Goal: Task Accomplishment & Management: Manage account settings

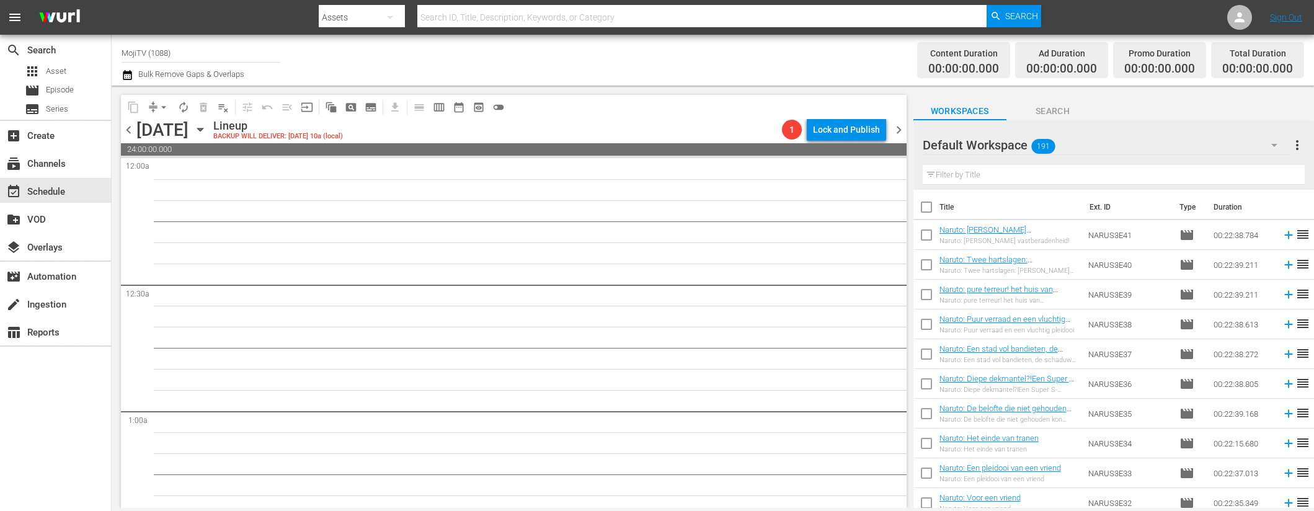
click at [126, 128] on span "chevron_left" at bounding box center [128, 129] width 15 height 15
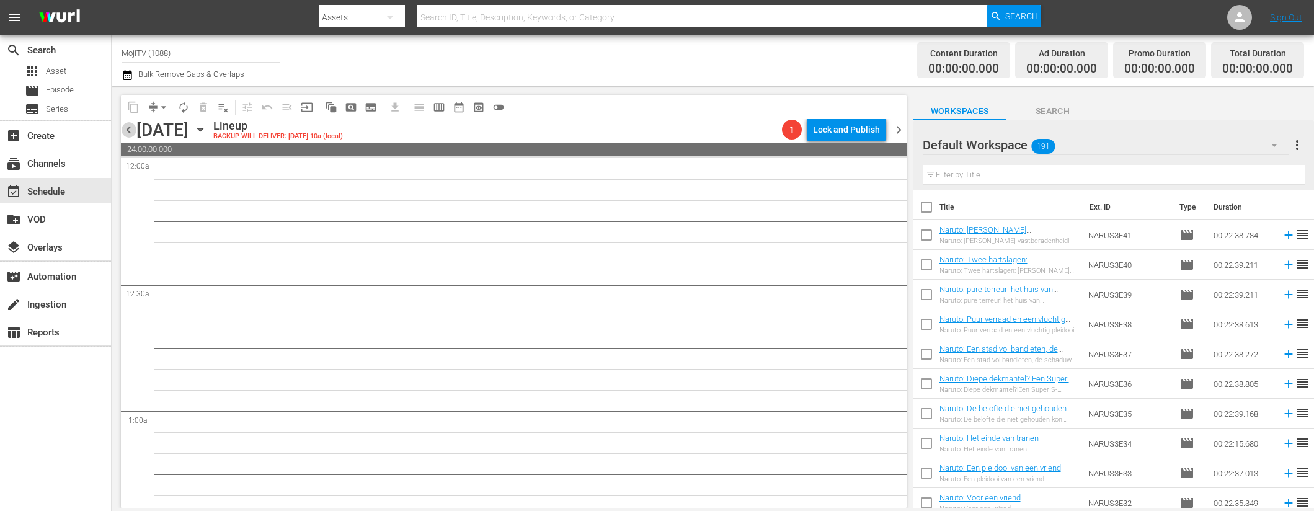
click at [127, 128] on span "chevron_left" at bounding box center [128, 129] width 15 height 15
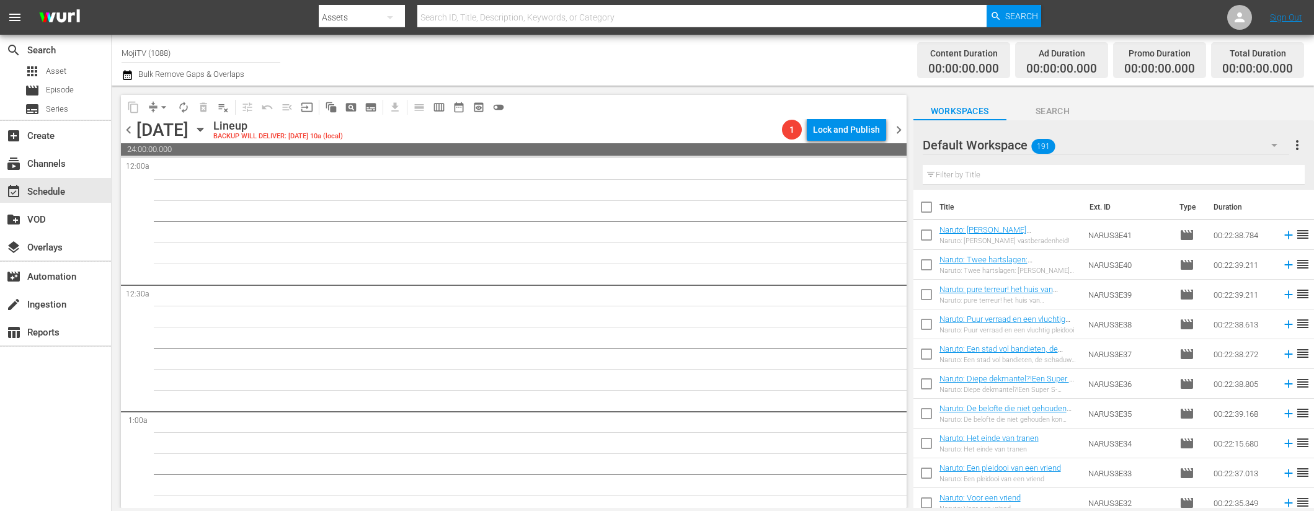
click at [127, 128] on span "chevron_left" at bounding box center [128, 129] width 15 height 15
click at [128, 128] on span "chevron_left" at bounding box center [128, 129] width 15 height 15
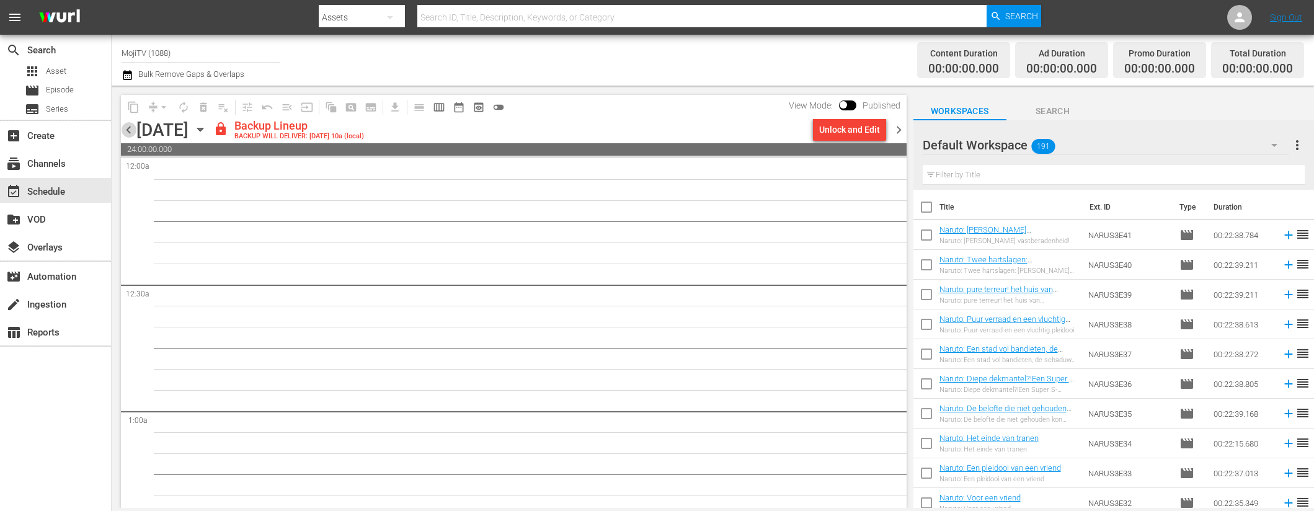
click at [128, 128] on span "chevron_left" at bounding box center [128, 129] width 15 height 15
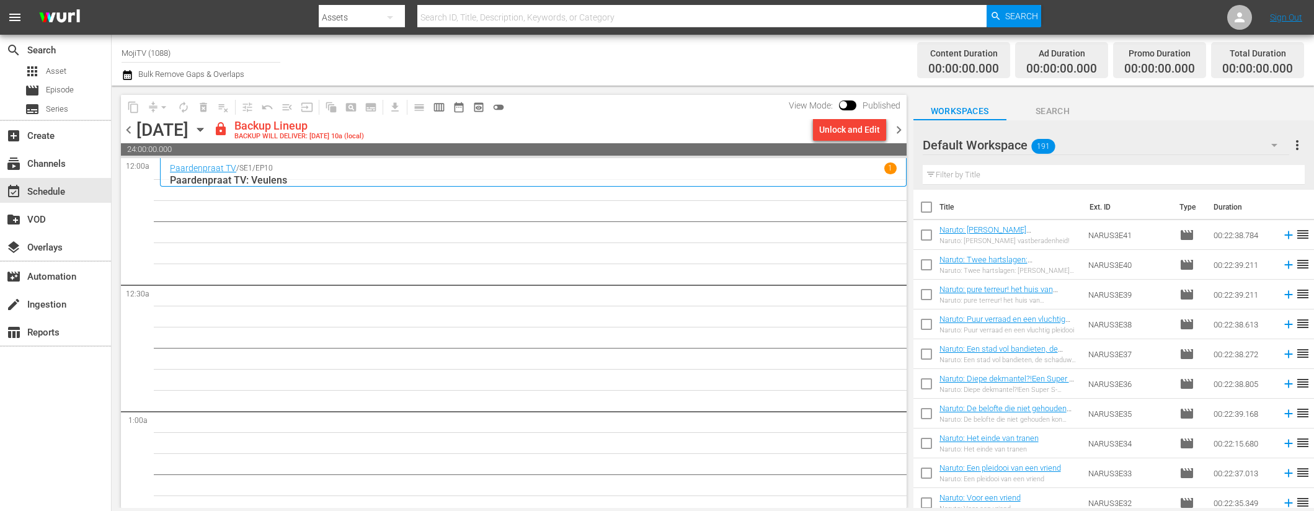
click at [128, 128] on span "chevron_left" at bounding box center [128, 129] width 15 height 15
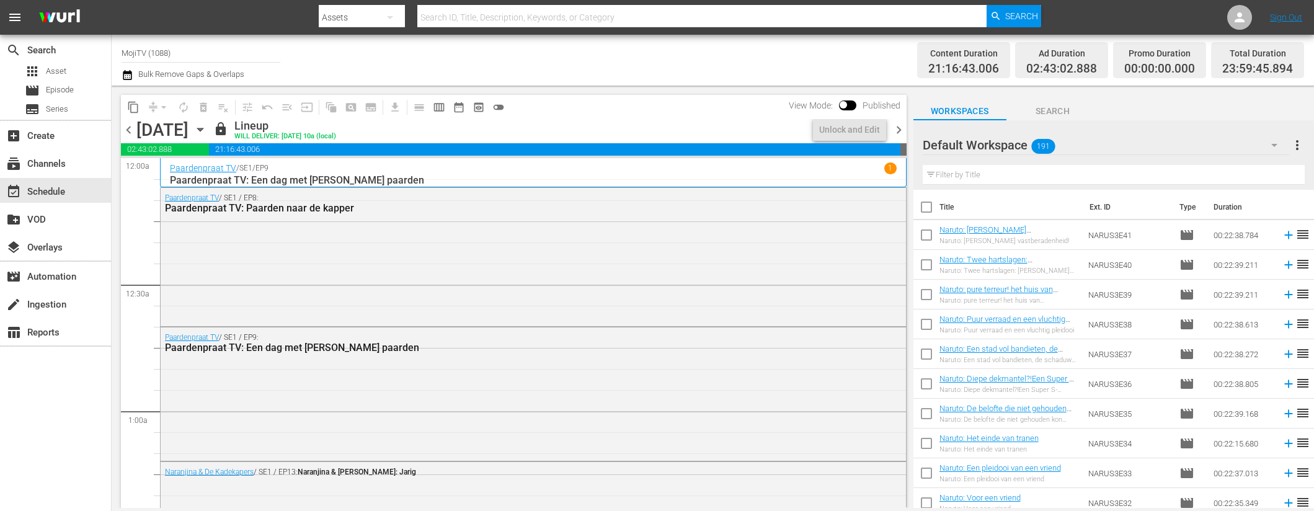
click at [903, 131] on span "chevron_right" at bounding box center [898, 129] width 15 height 15
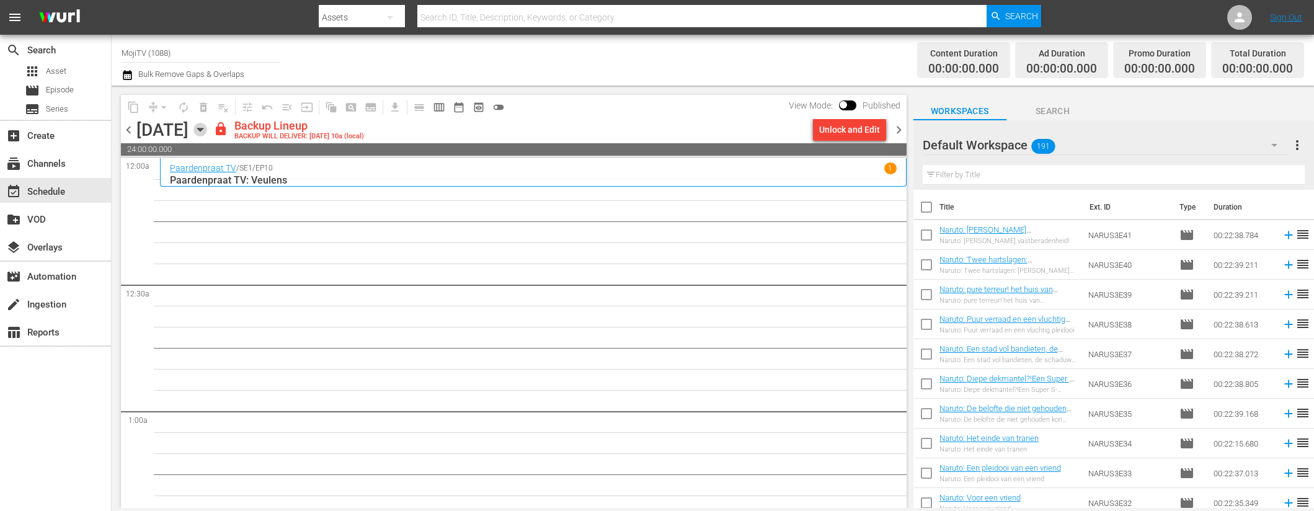
click at [207, 126] on icon "button" at bounding box center [200, 130] width 14 height 14
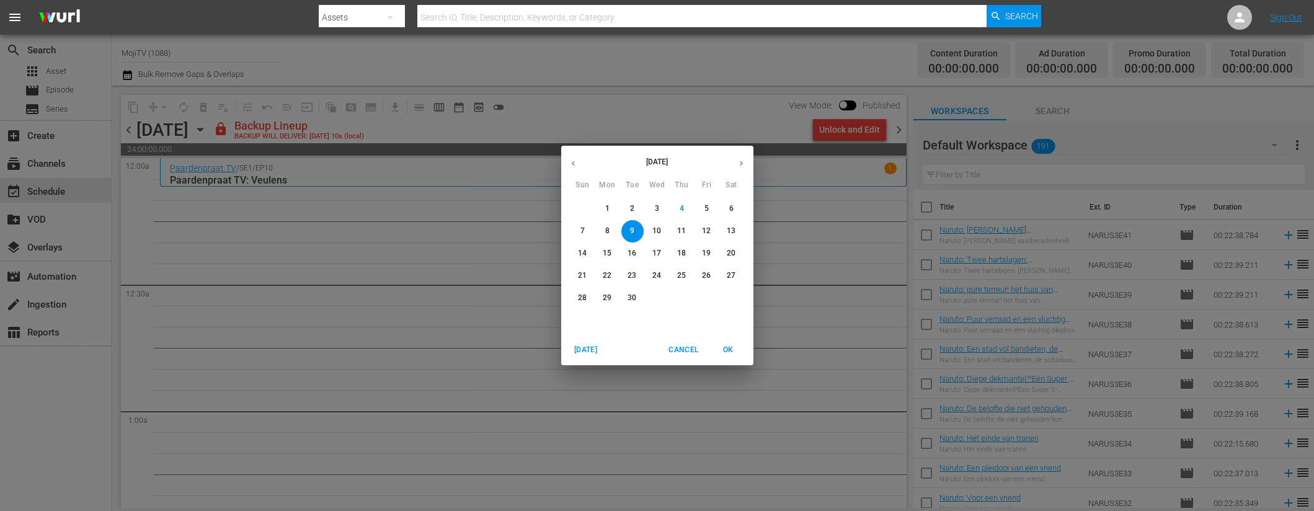
click at [577, 160] on icon "button" at bounding box center [573, 163] width 9 height 9
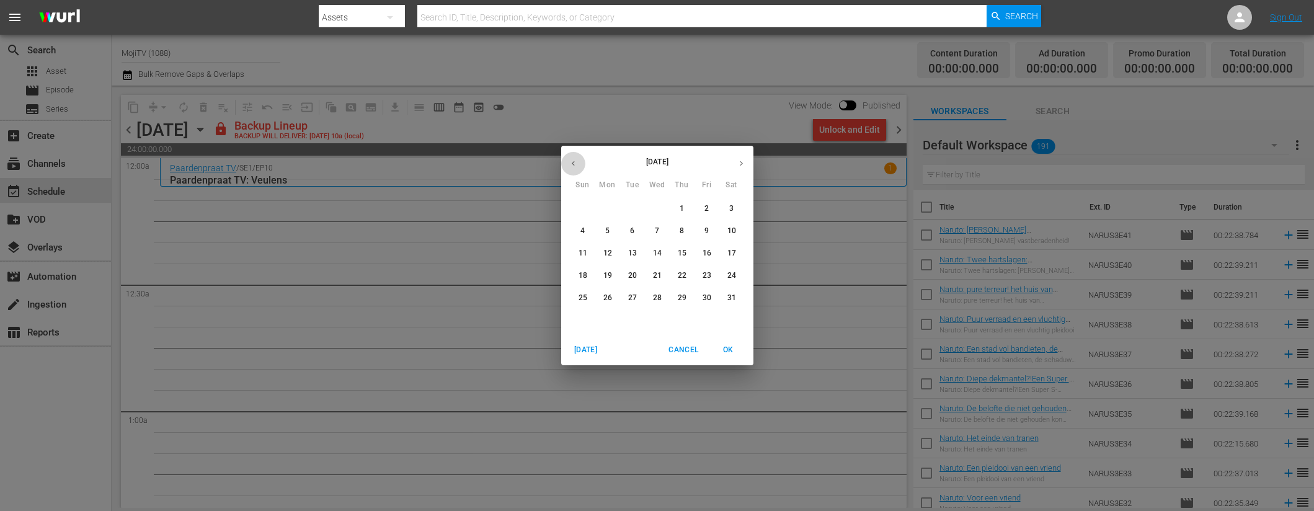
click at [577, 160] on icon "button" at bounding box center [573, 163] width 9 height 9
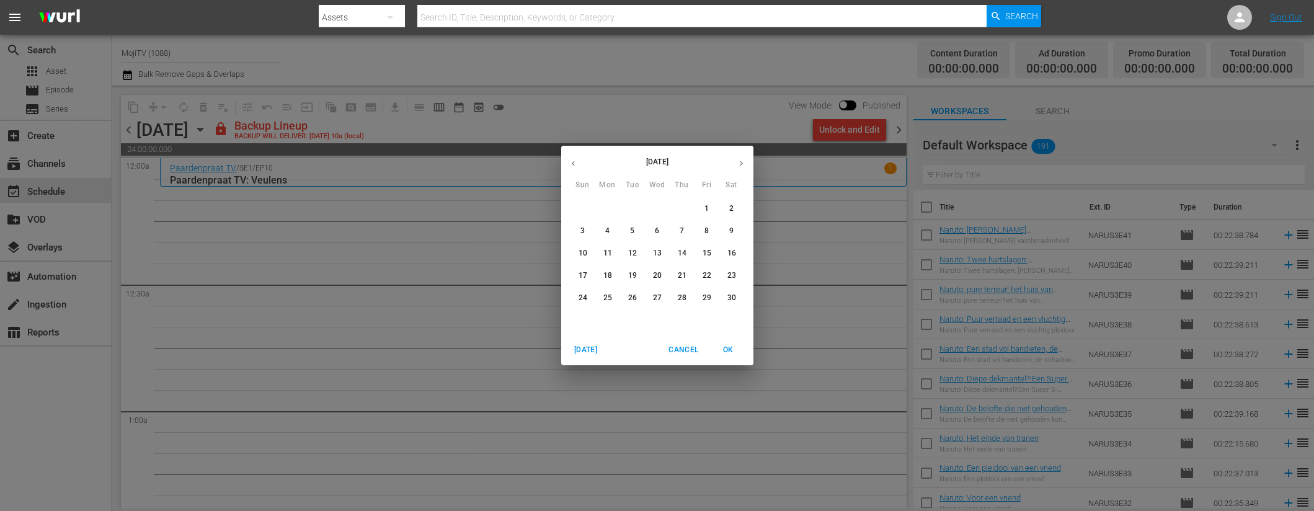
click at [577, 160] on icon "button" at bounding box center [573, 163] width 9 height 9
click at [739, 164] on icon "button" at bounding box center [741, 163] width 9 height 9
click at [606, 232] on p "9" at bounding box center [607, 231] width 4 height 11
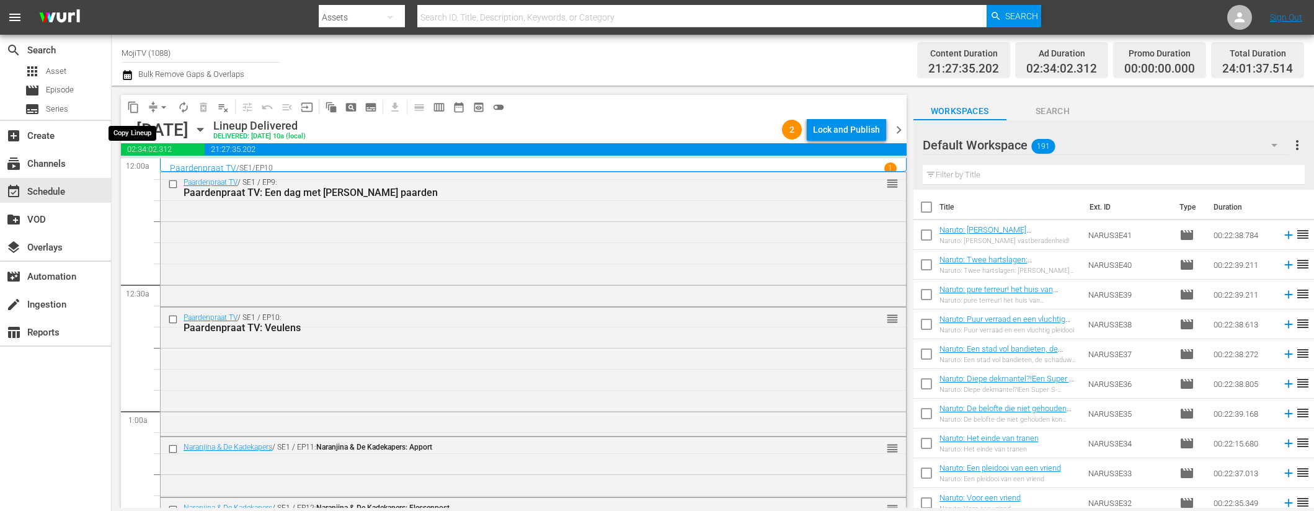
click at [135, 106] on span "content_copy" at bounding box center [133, 107] width 12 height 12
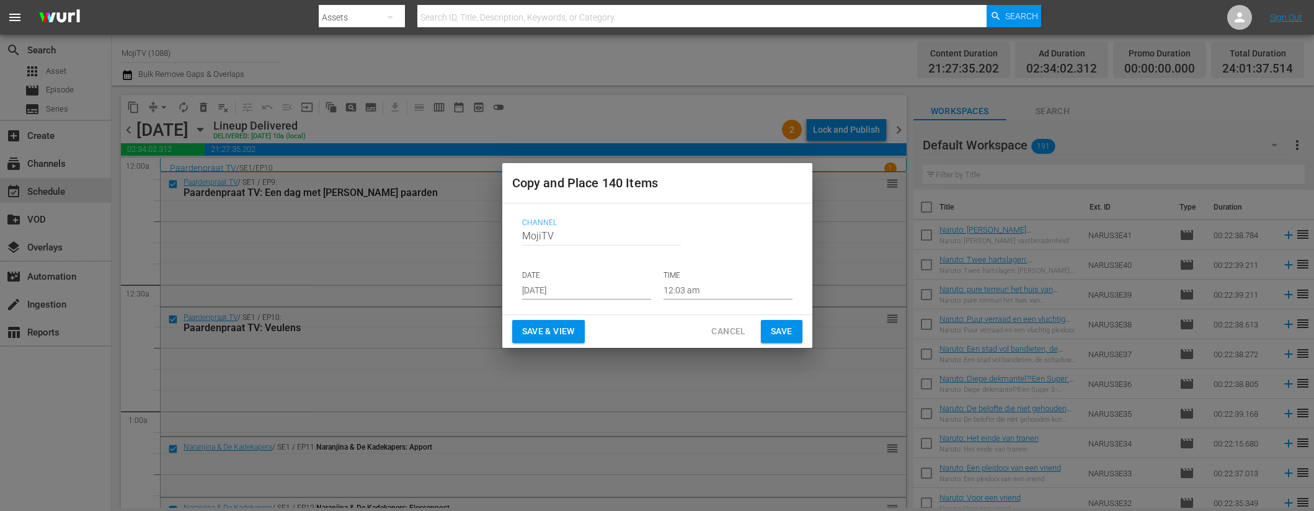
click at [634, 285] on input "[DATE]" at bounding box center [586, 290] width 129 height 19
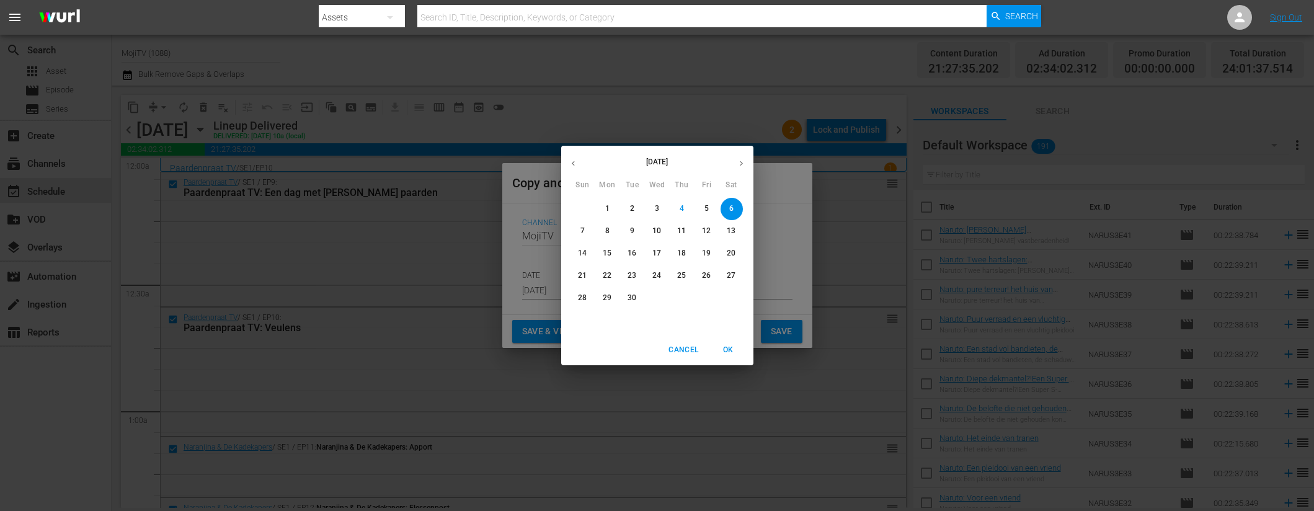
click at [637, 232] on span "9" at bounding box center [632, 231] width 22 height 11
type input "[DATE]"
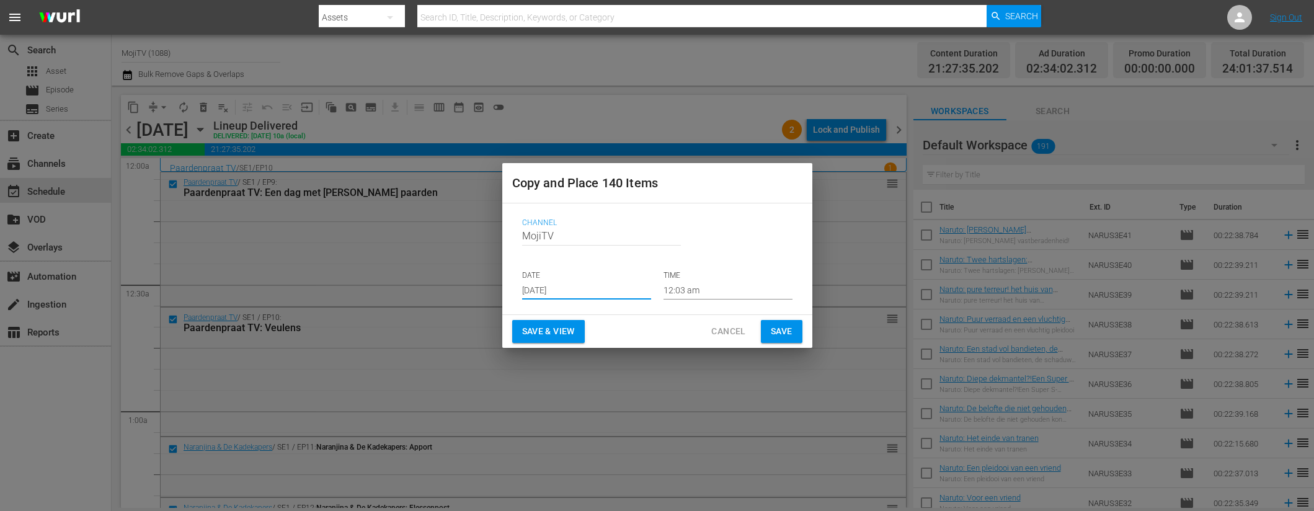
click at [545, 339] on button "Save & View" at bounding box center [548, 331] width 73 height 23
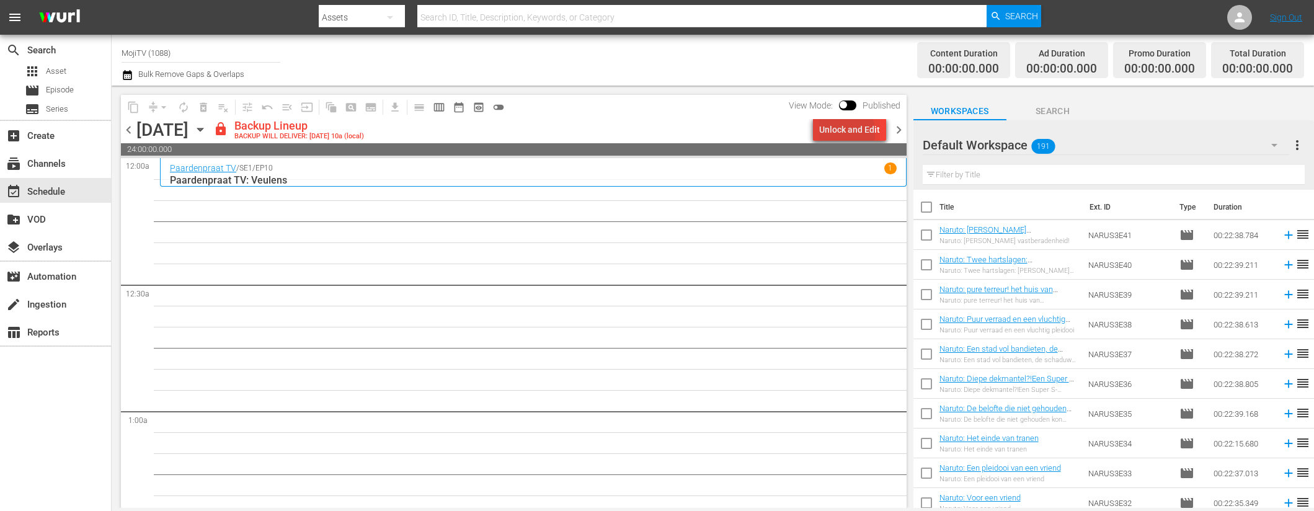
click at [824, 133] on div "Unlock and Edit" at bounding box center [849, 129] width 61 height 22
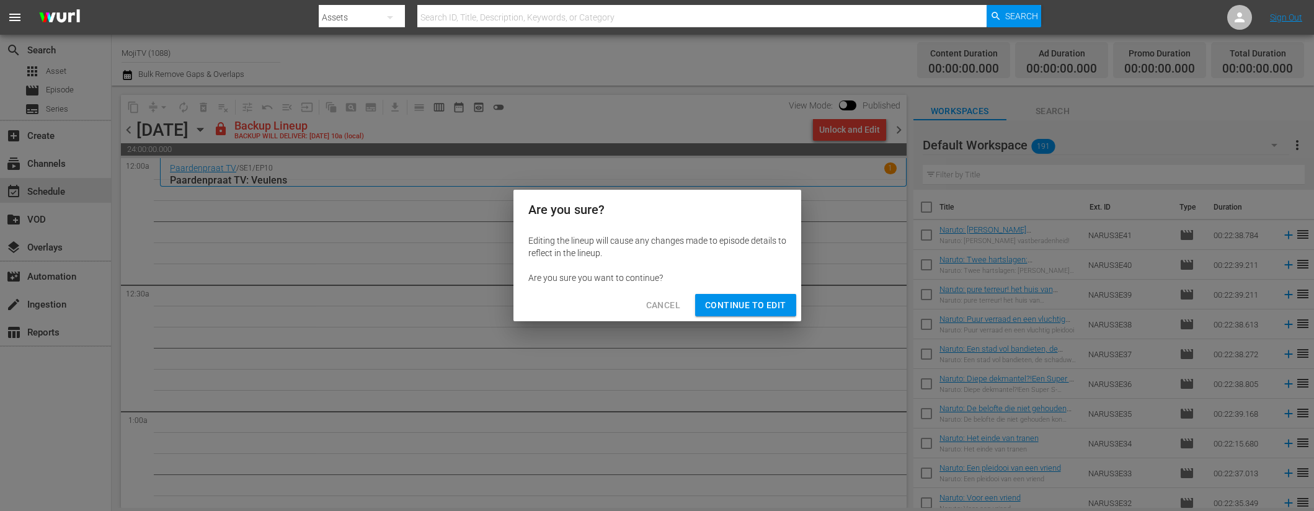
click at [730, 307] on span "Continue to Edit" at bounding box center [745, 305] width 81 height 15
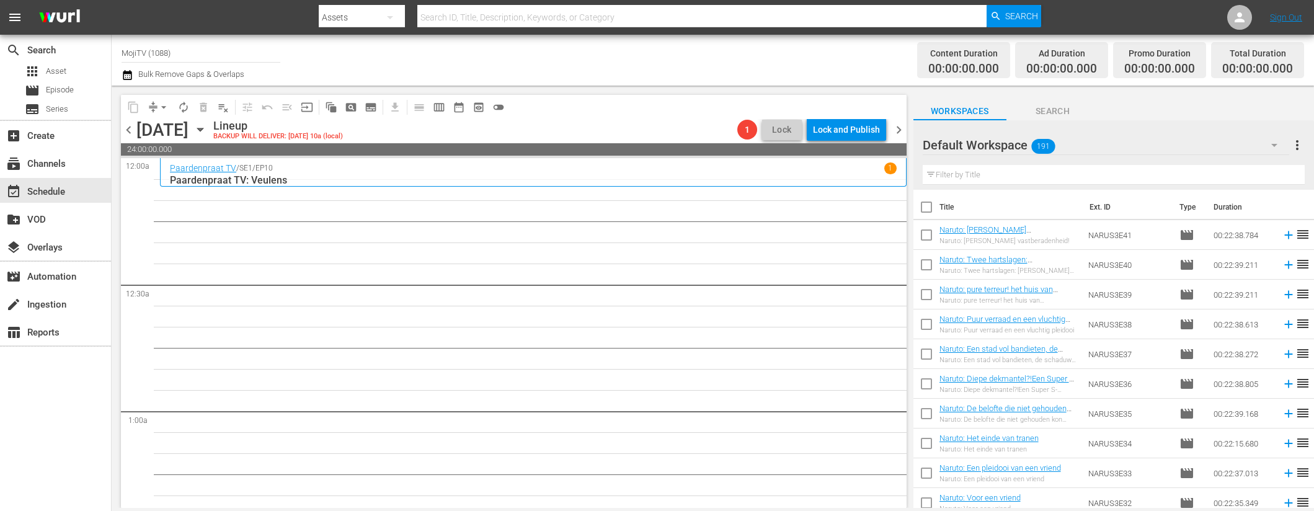
click at [207, 131] on icon "button" at bounding box center [200, 130] width 14 height 14
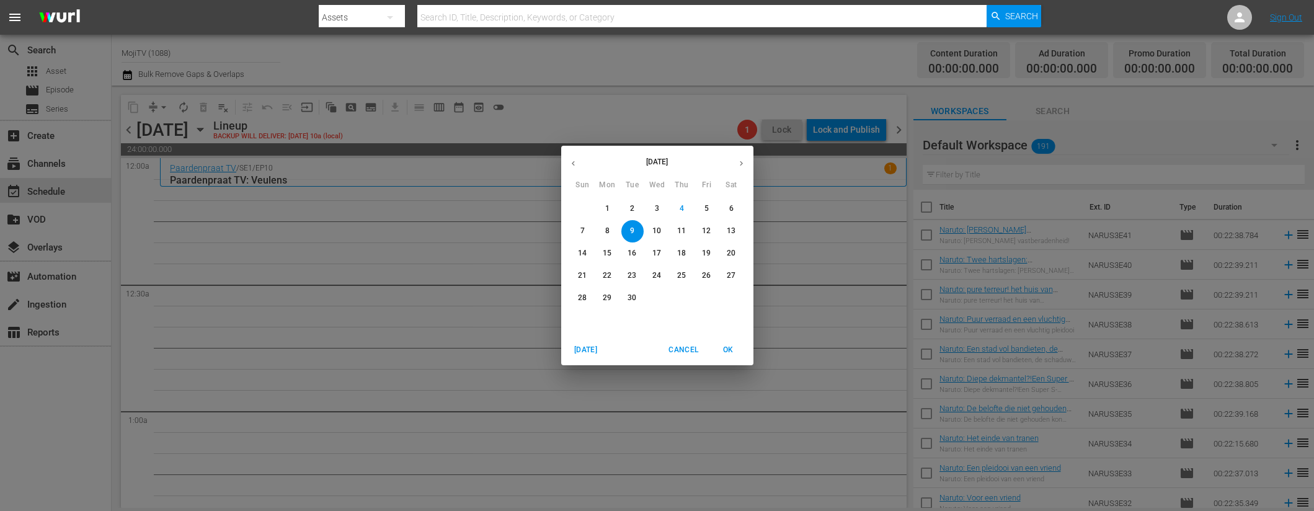
click at [579, 161] on button "button" at bounding box center [573, 163] width 24 height 24
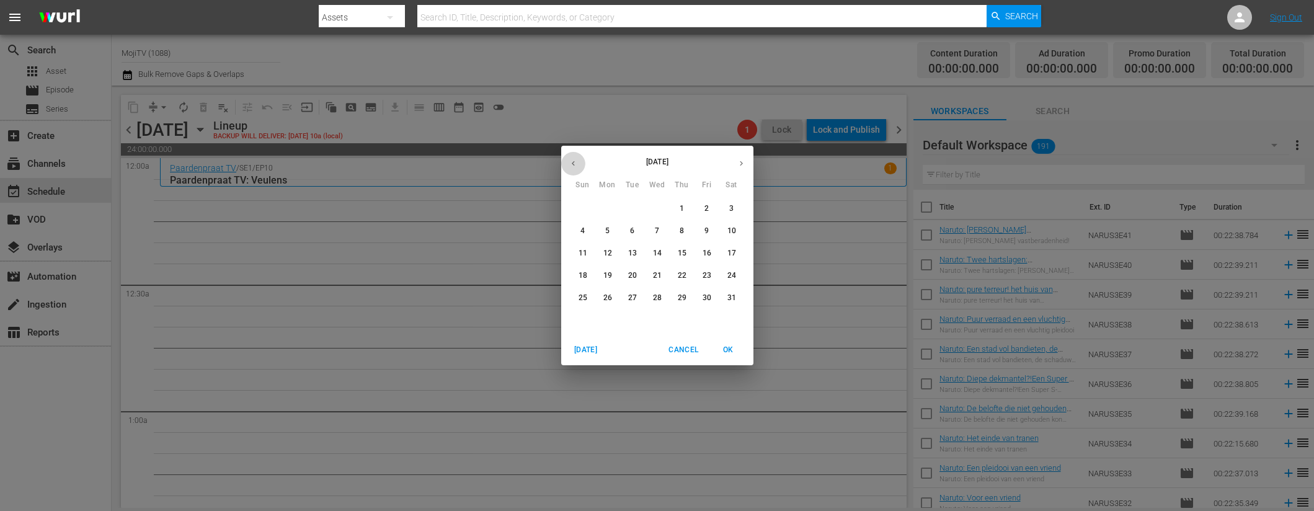
click at [579, 161] on button "button" at bounding box center [573, 163] width 24 height 24
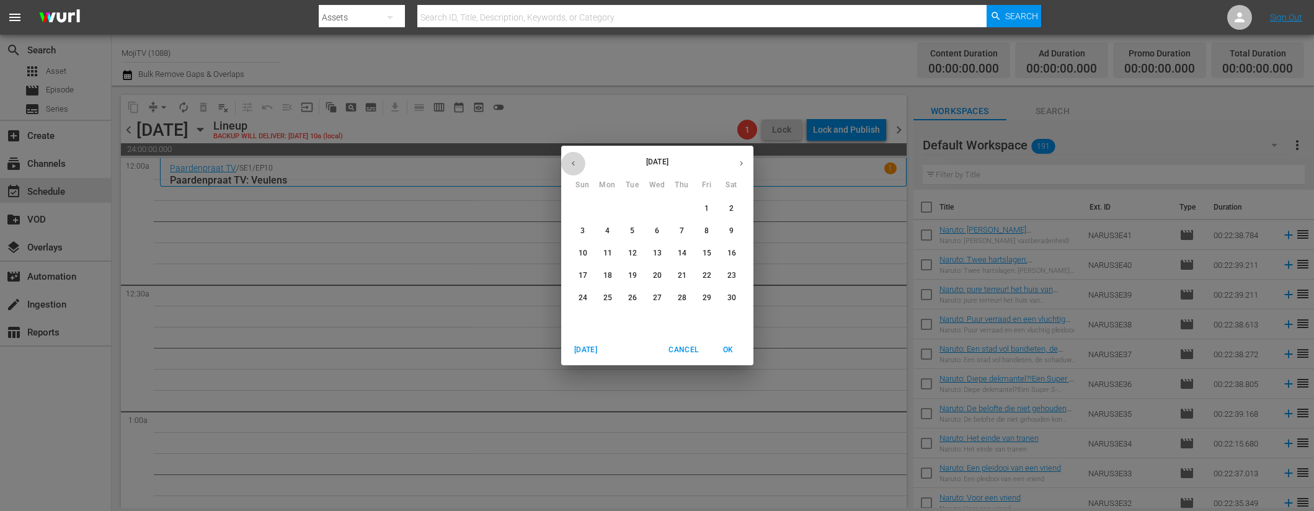
click at [579, 161] on button "button" at bounding box center [573, 163] width 24 height 24
click at [615, 229] on span "9" at bounding box center [607, 231] width 22 height 11
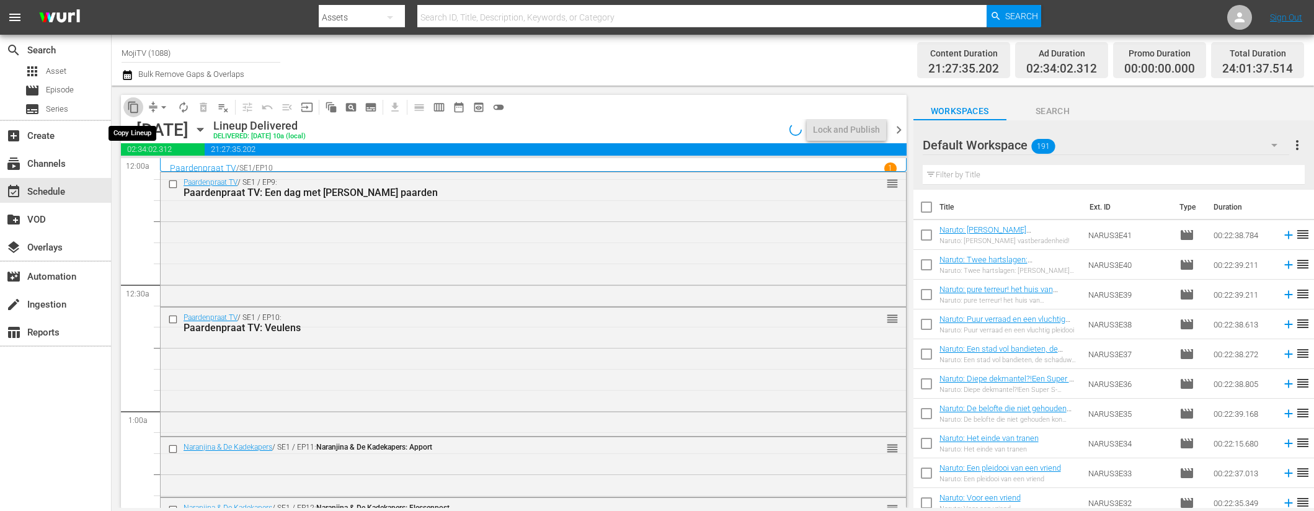
click at [130, 107] on span "content_copy" at bounding box center [133, 107] width 12 height 12
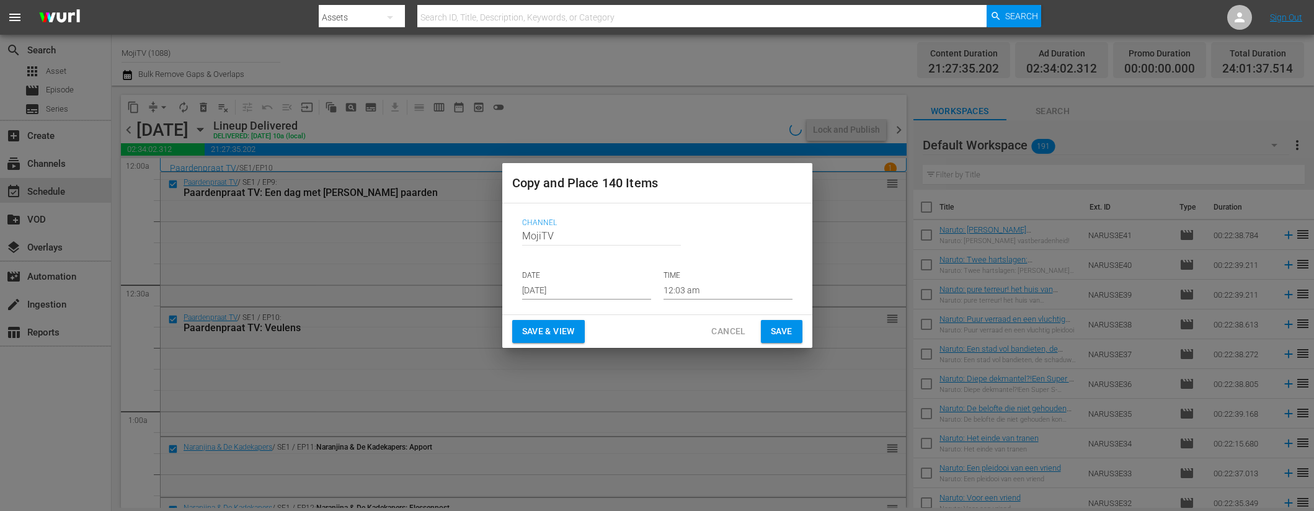
click at [607, 292] on input "[DATE]" at bounding box center [586, 290] width 129 height 19
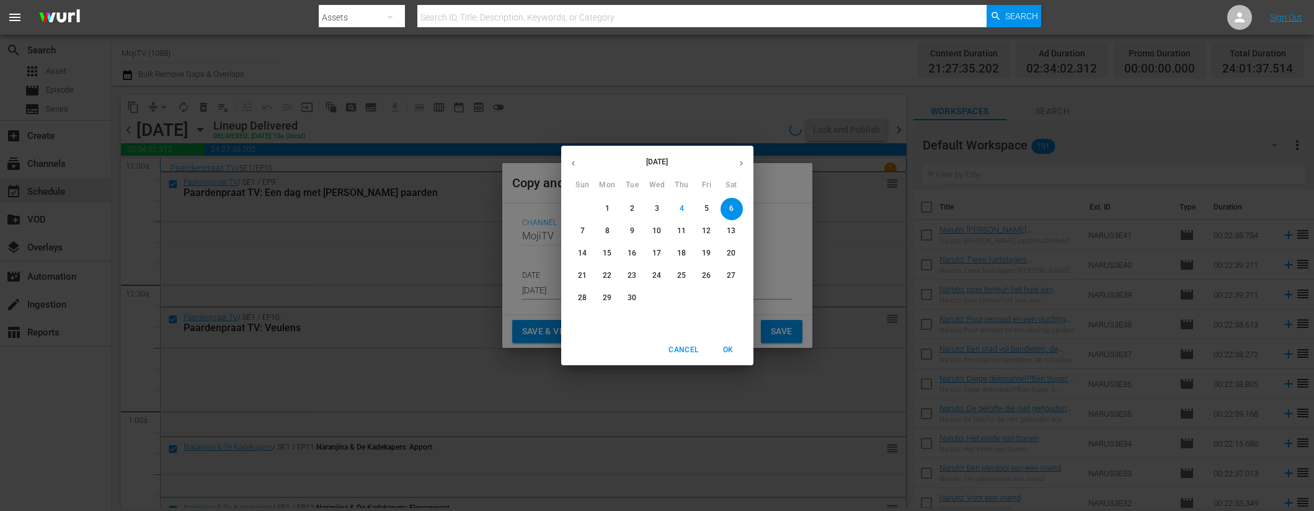
click at [642, 231] on span "9" at bounding box center [632, 231] width 22 height 11
type input "[DATE]"
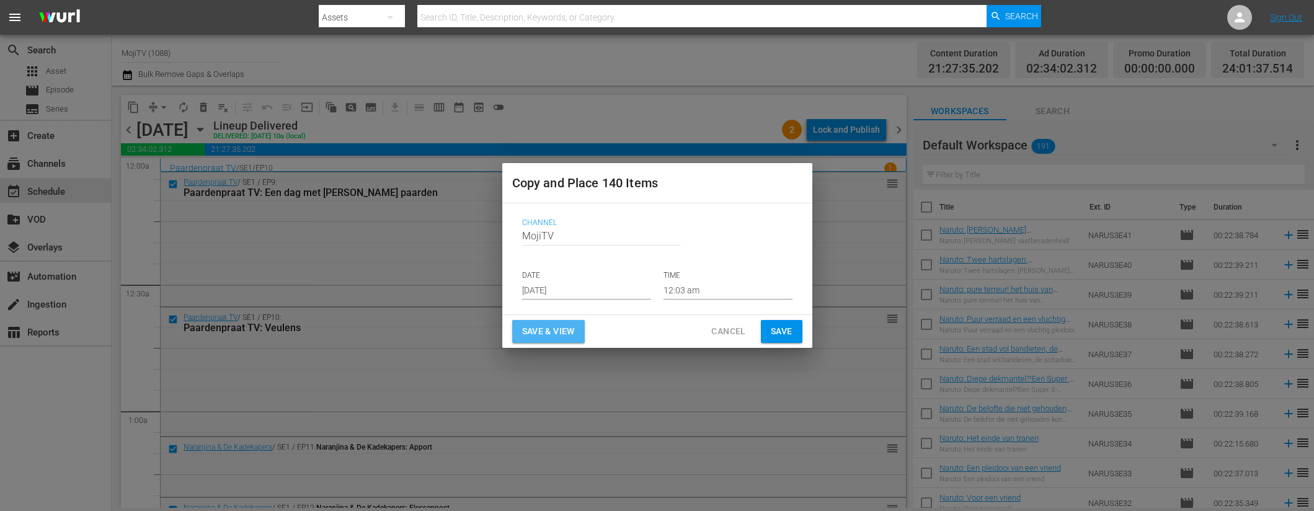
click at [564, 337] on span "Save & View" at bounding box center [548, 331] width 53 height 15
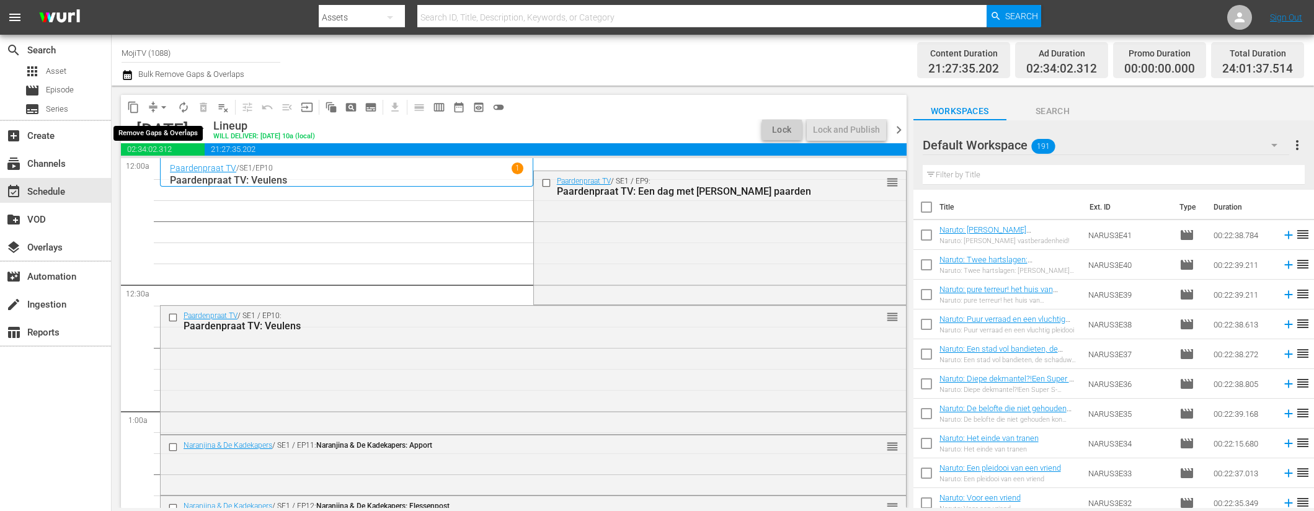
click at [163, 105] on span "arrow_drop_down" at bounding box center [163, 107] width 12 height 12
click at [174, 179] on li "Align to End of Previous Day" at bounding box center [164, 173] width 130 height 20
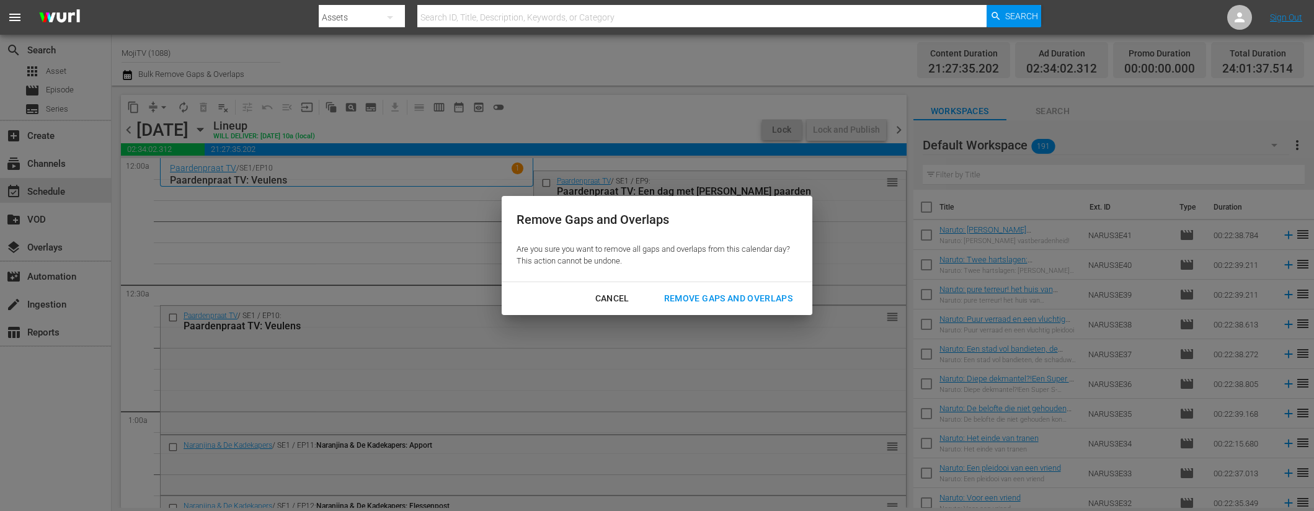
click at [705, 296] on div "Remove Gaps and Overlaps" at bounding box center [728, 298] width 148 height 15
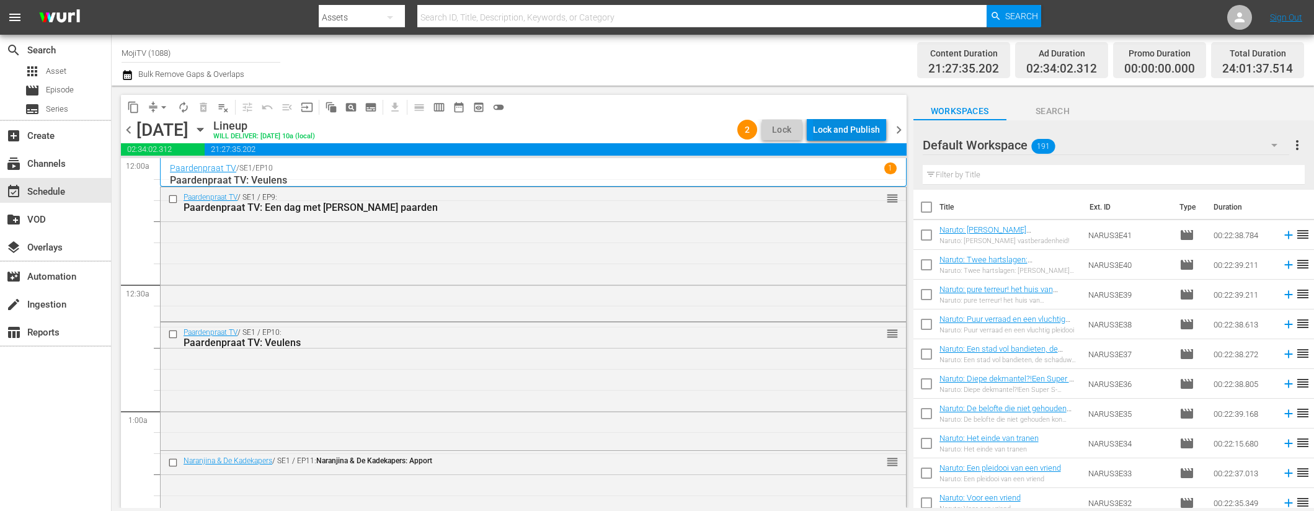
click at [869, 128] on div "Lock and Publish" at bounding box center [846, 129] width 67 height 22
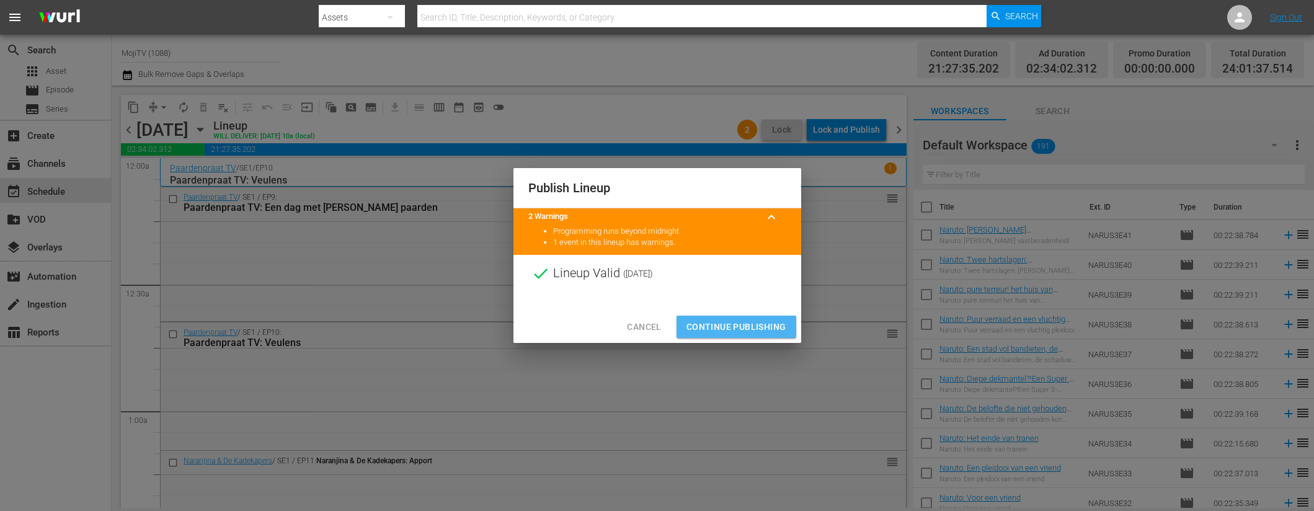
click at [748, 327] on span "Continue Publishing" at bounding box center [736, 326] width 100 height 15
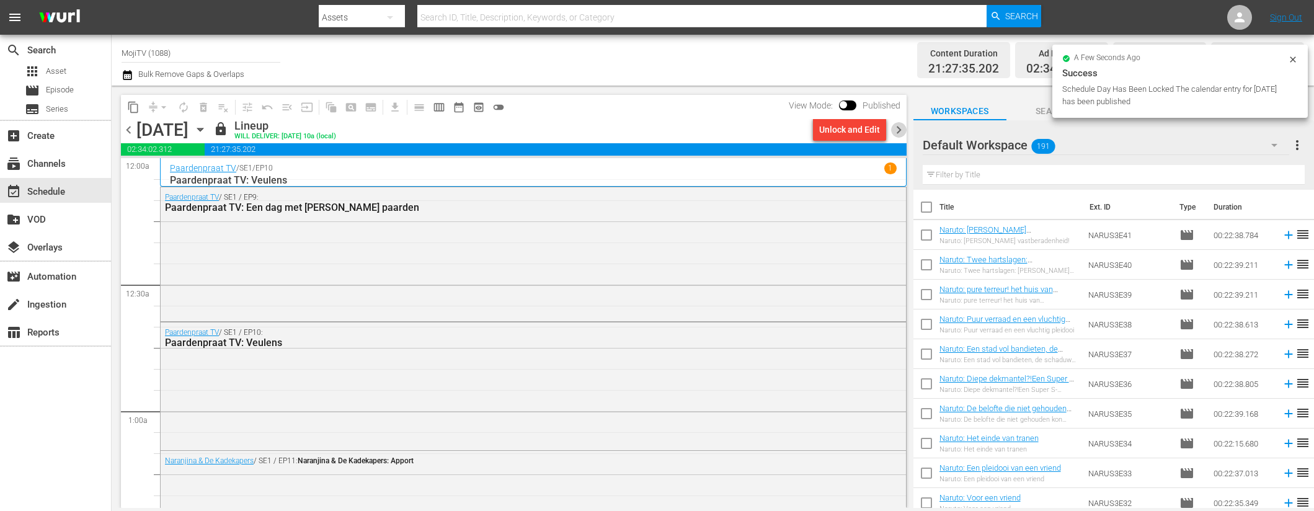
click at [899, 130] on span "chevron_right" at bounding box center [898, 129] width 15 height 15
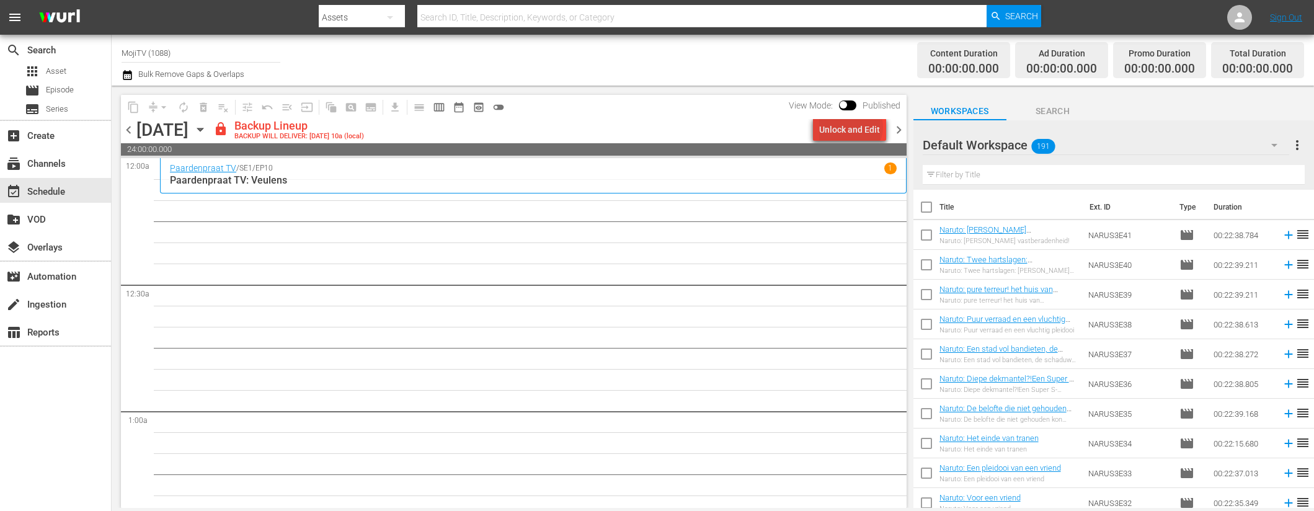
click at [853, 127] on div "Unlock and Edit" at bounding box center [849, 129] width 61 height 22
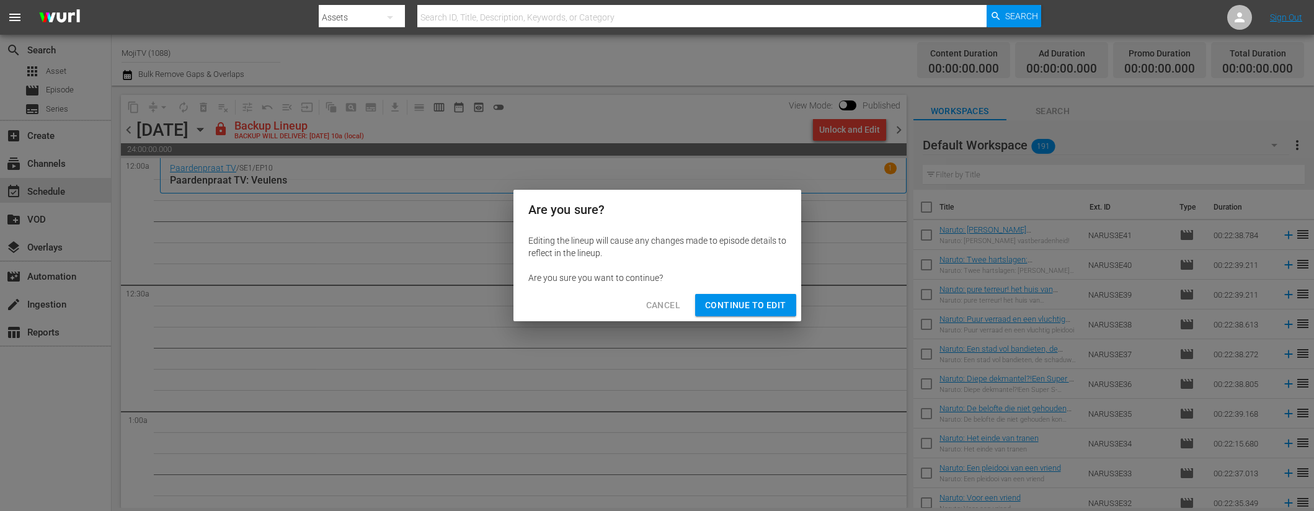
click at [732, 308] on span "Continue to Edit" at bounding box center [745, 305] width 81 height 15
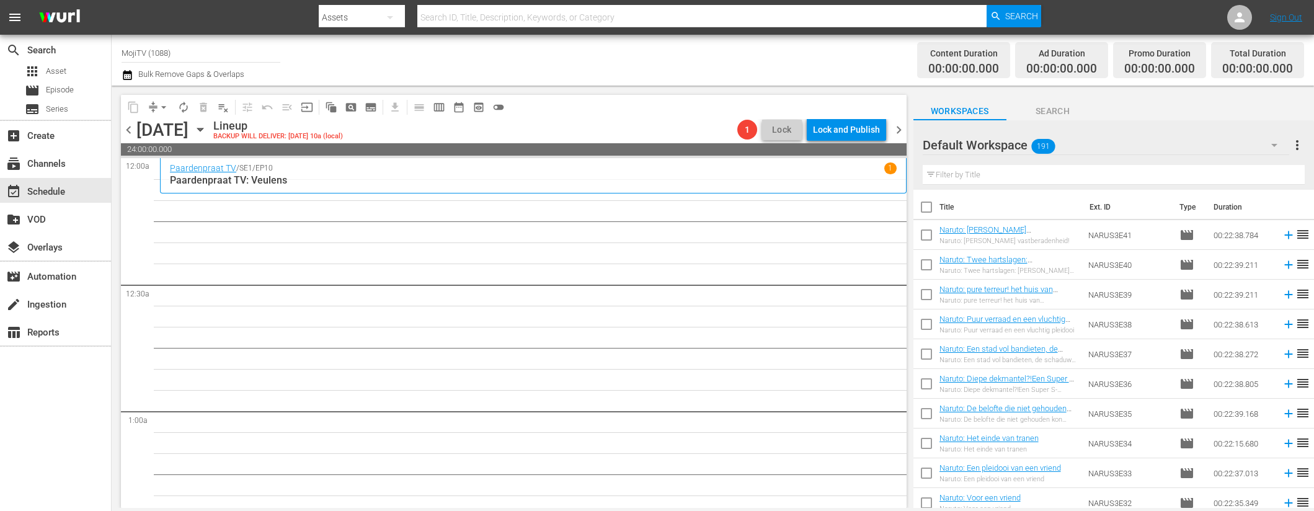
click at [207, 130] on icon "button" at bounding box center [200, 130] width 14 height 14
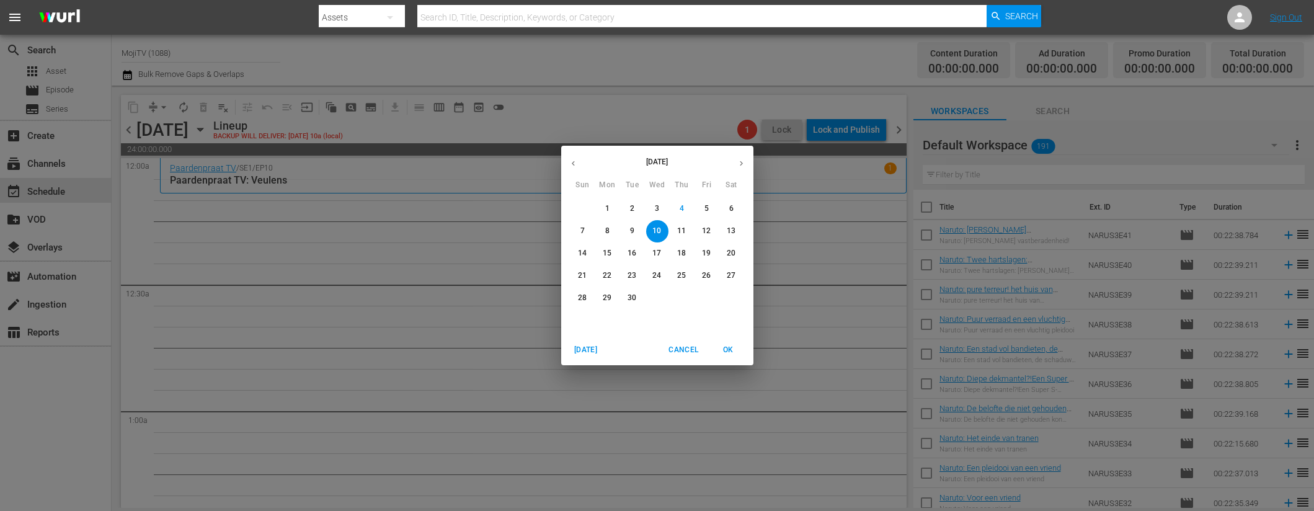
click at [575, 157] on button "button" at bounding box center [573, 163] width 24 height 24
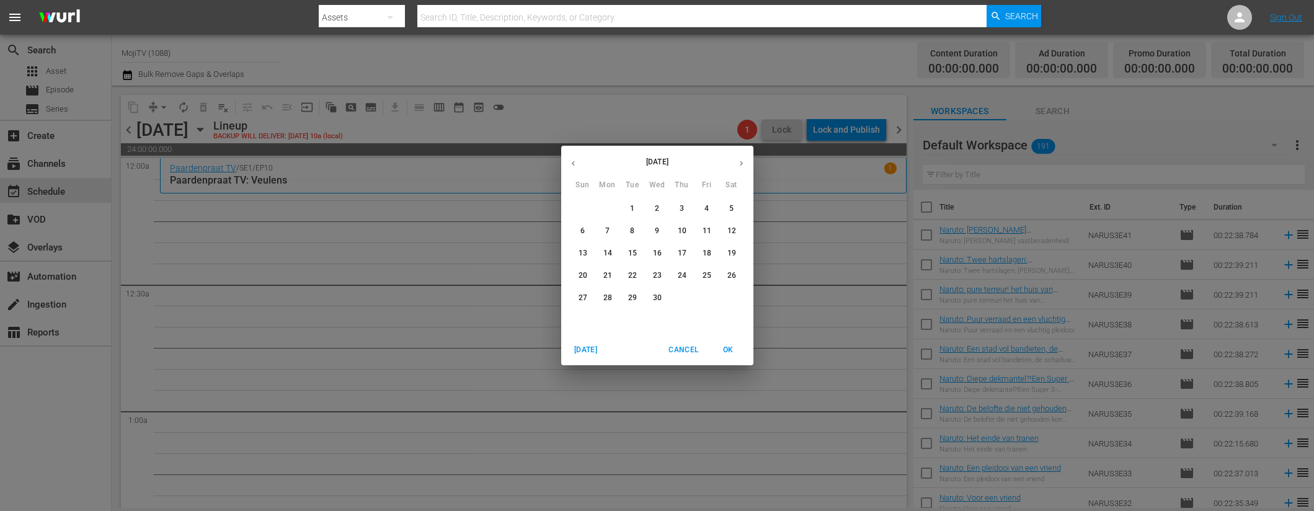
click at [575, 157] on button "button" at bounding box center [573, 163] width 24 height 24
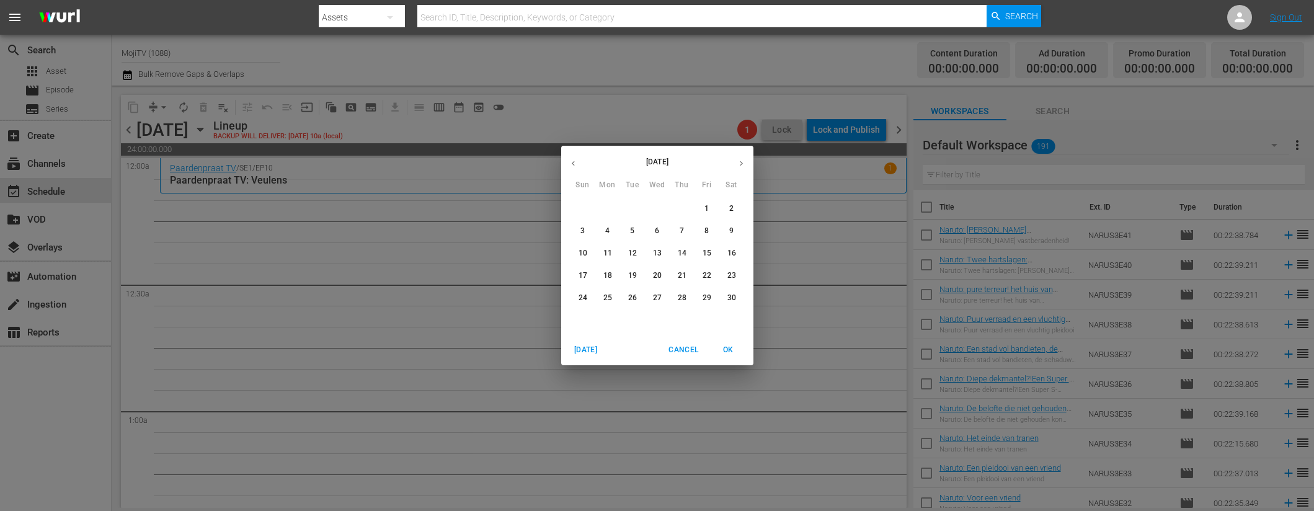
click at [575, 157] on button "button" at bounding box center [573, 163] width 24 height 24
click at [634, 229] on p "10" at bounding box center [631, 231] width 9 height 11
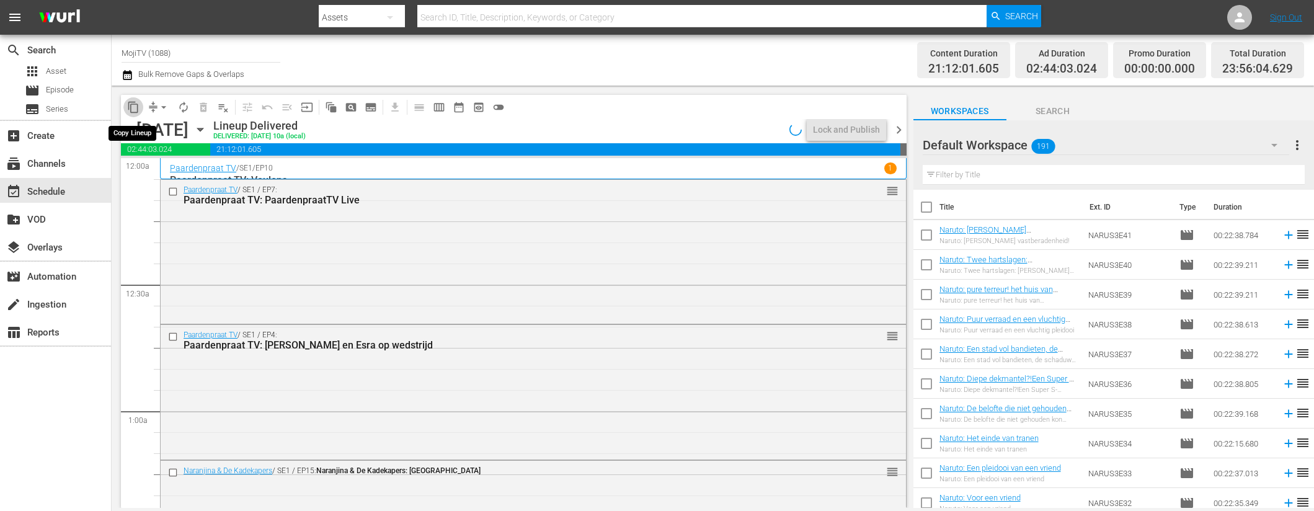
click at [133, 108] on span "content_copy" at bounding box center [133, 107] width 12 height 12
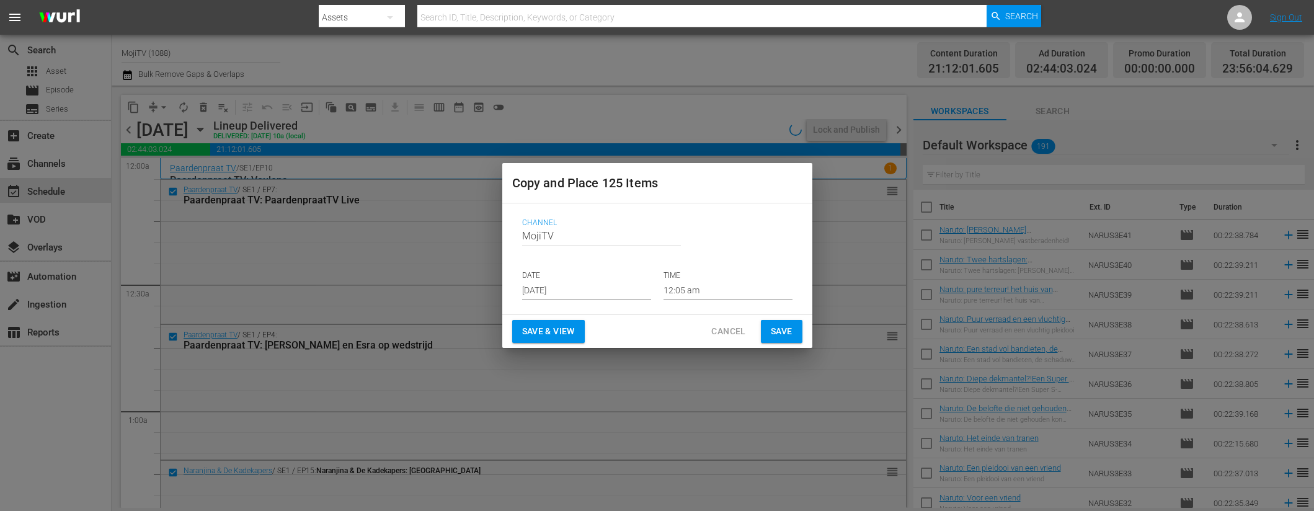
click at [608, 283] on input "[DATE]" at bounding box center [586, 290] width 129 height 19
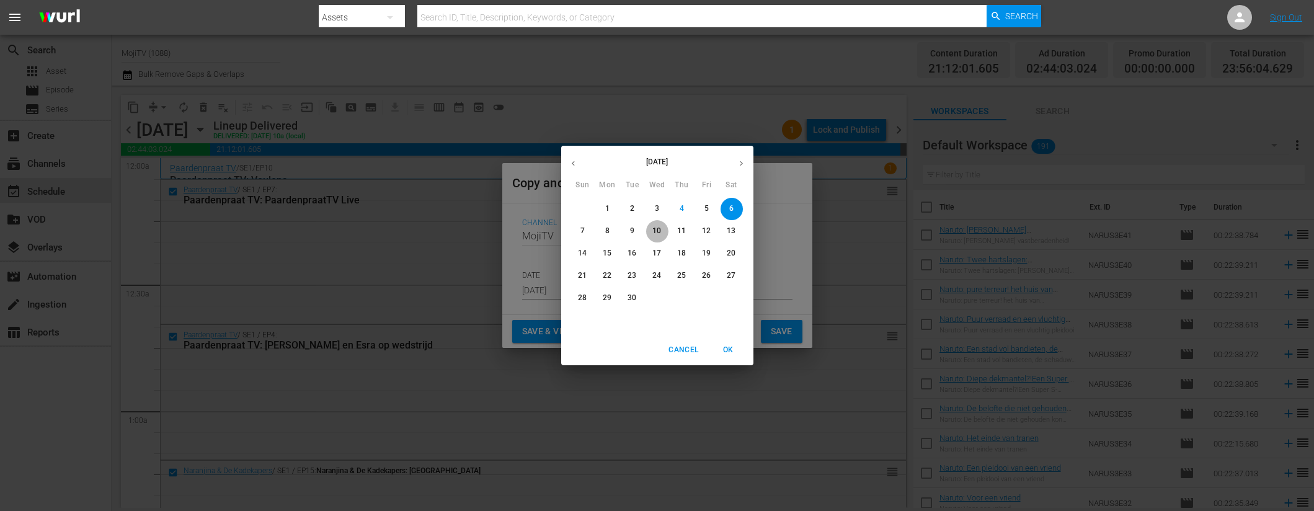
click at [665, 230] on span "10" at bounding box center [657, 231] width 22 height 11
type input "[DATE]"
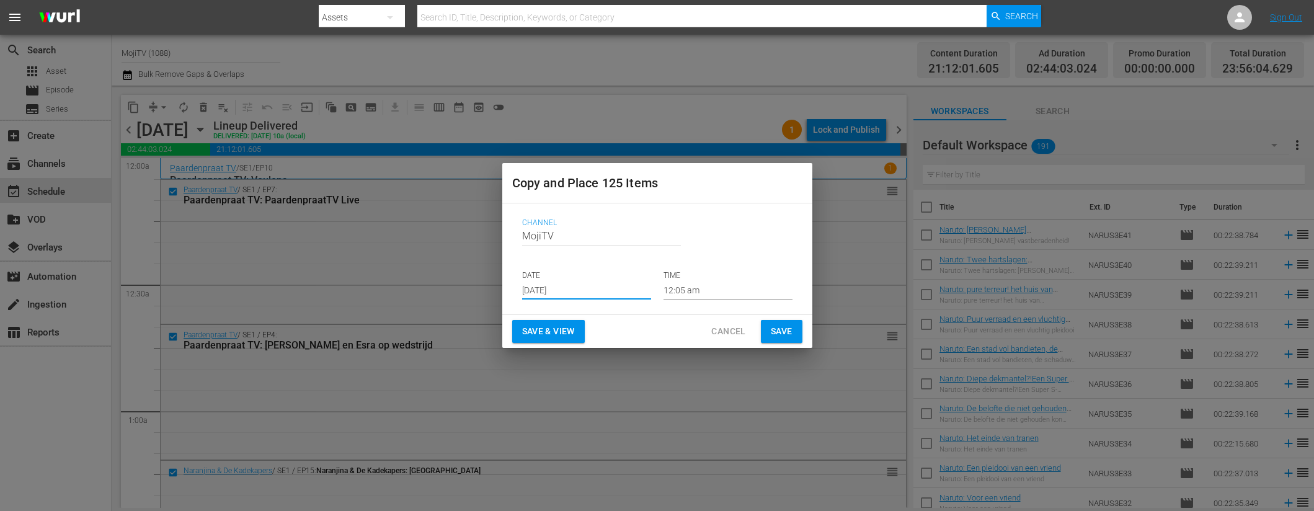
click at [580, 322] on button "Save & View" at bounding box center [548, 331] width 73 height 23
